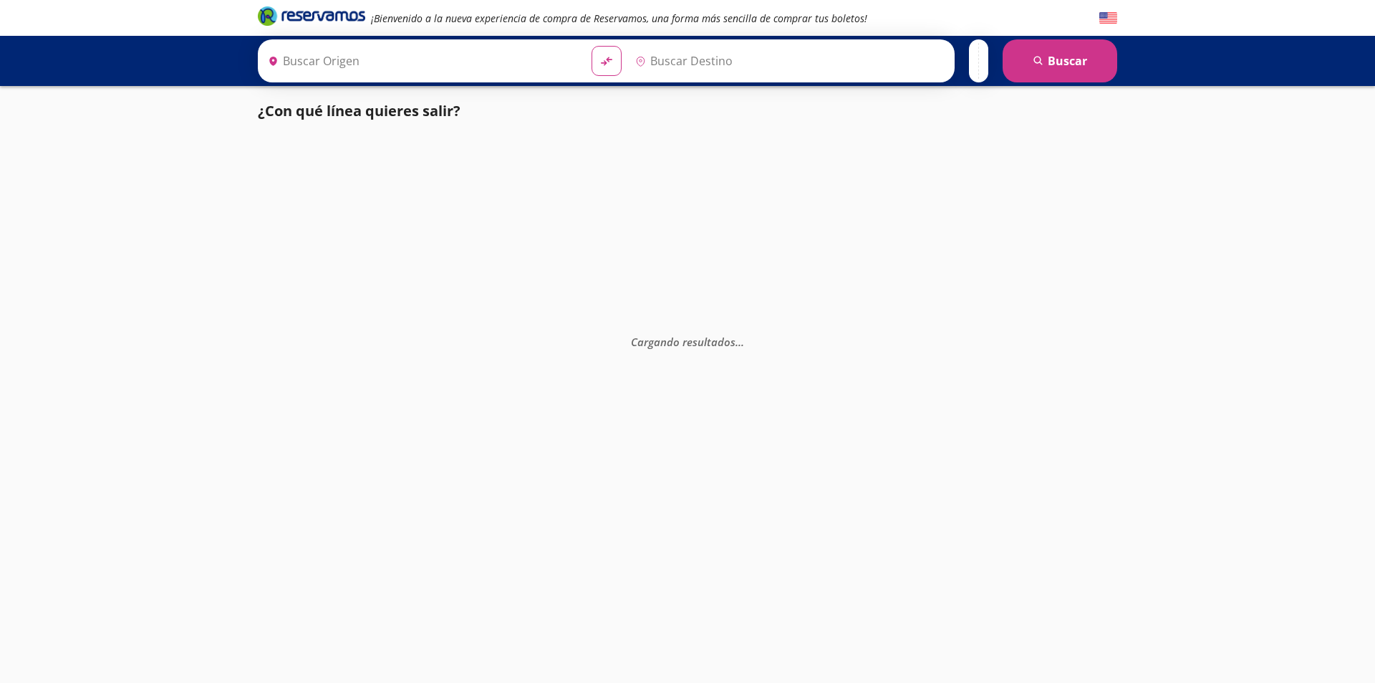
type input "[DATE][GEOGRAPHIC_DATA][PERSON_NAME], [GEOGRAPHIC_DATA]"
type input "[GEOGRAPHIC_DATA][PERSON_NAME], [GEOGRAPHIC_DATA][PERSON_NAME]"
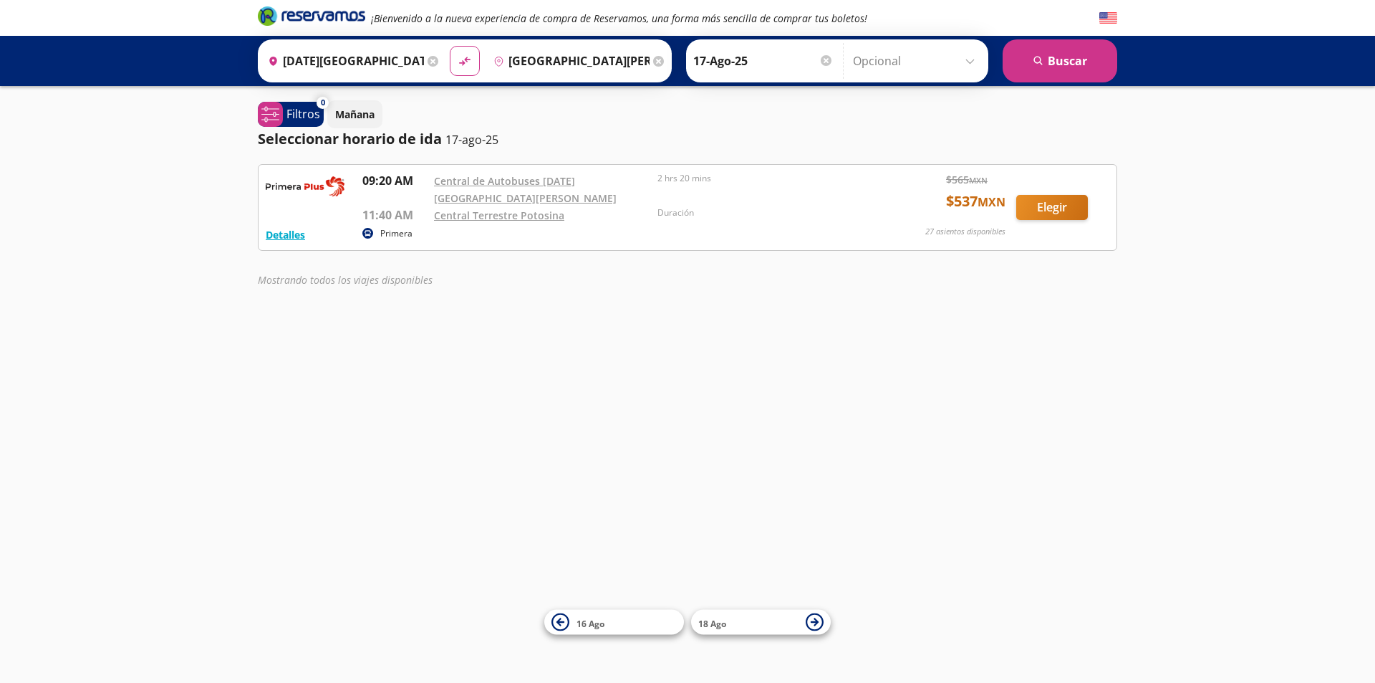
click at [327, 188] on img at bounding box center [305, 186] width 79 height 29
click at [718, 206] on p "Duración" at bounding box center [766, 212] width 216 height 13
click at [1059, 203] on button "Elegir" at bounding box center [1052, 207] width 72 height 25
